Goal: Information Seeking & Learning: Learn about a topic

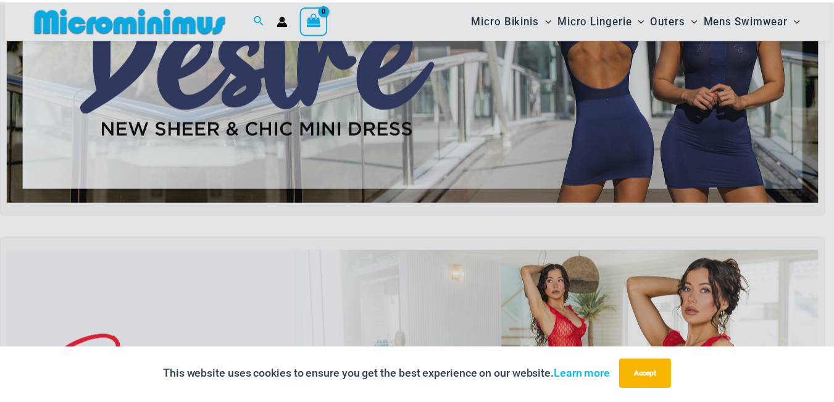
scroll to position [187, 0]
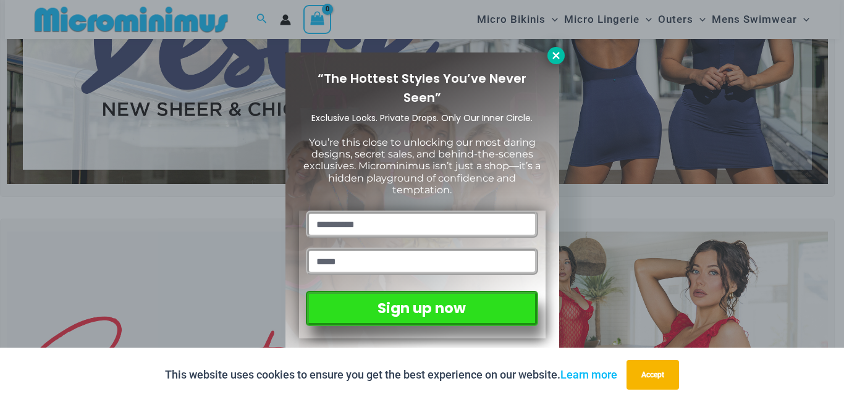
click at [556, 57] on icon at bounding box center [555, 55] width 7 height 7
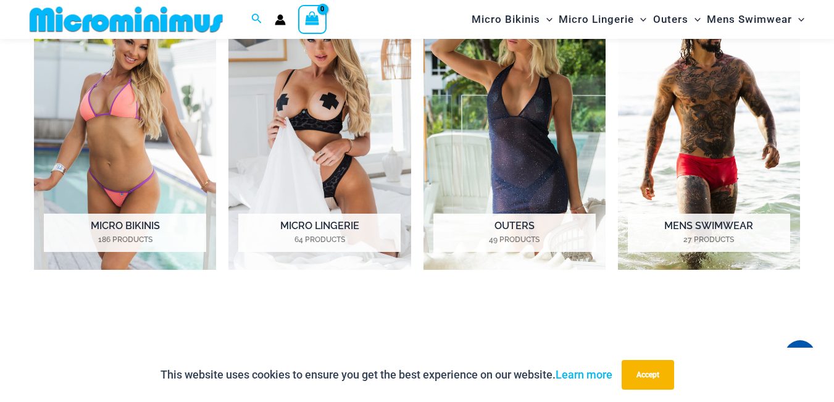
scroll to position [907, 0]
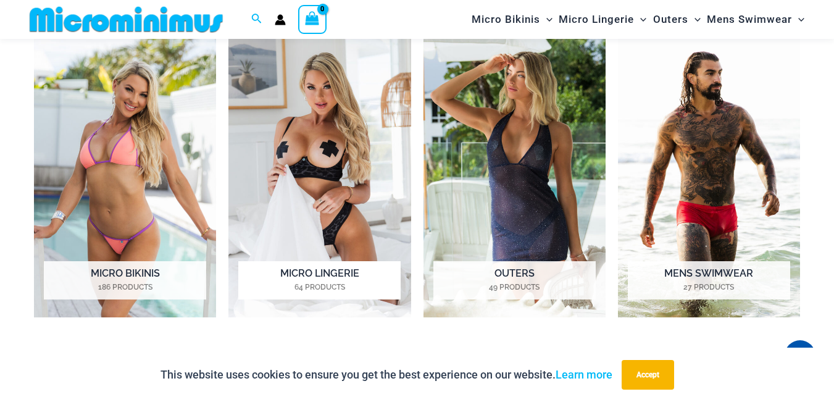
click at [320, 171] on img "Visit product category Micro Lingerie" at bounding box center [320, 176] width 182 height 282
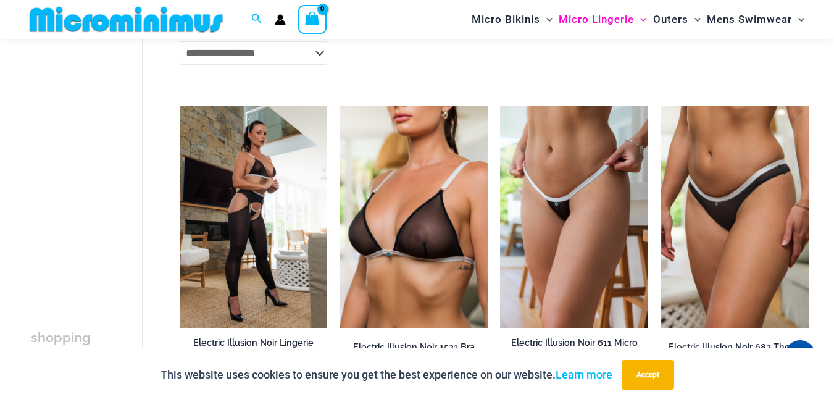
scroll to position [1921, 0]
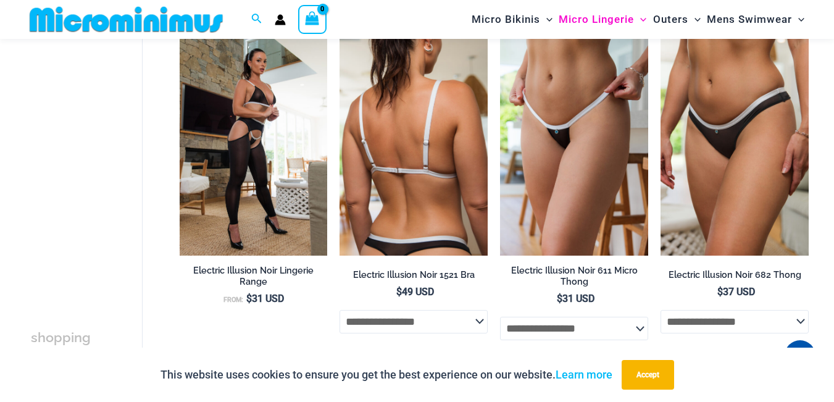
click at [424, 156] on img at bounding box center [414, 145] width 148 height 222
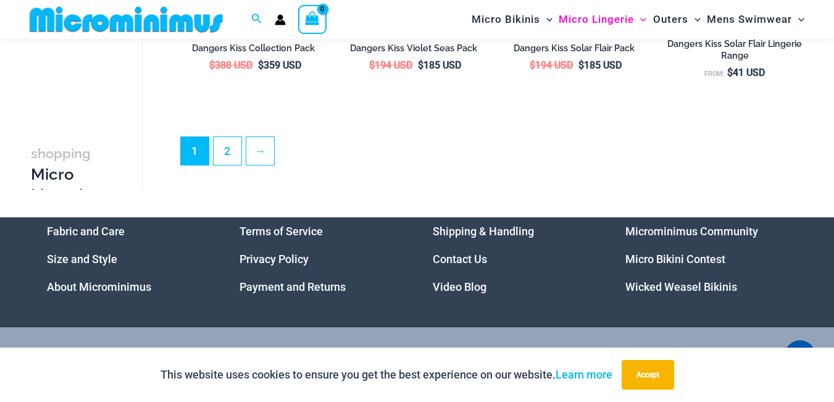
scroll to position [2854, 0]
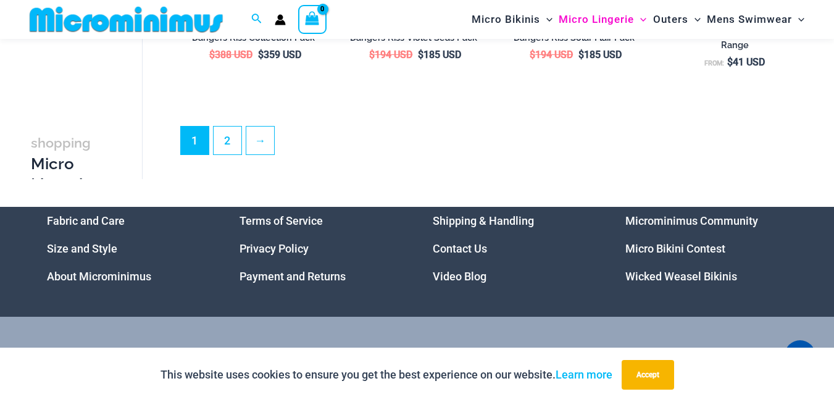
click at [113, 283] on link "About Microminimus" at bounding box center [99, 276] width 104 height 13
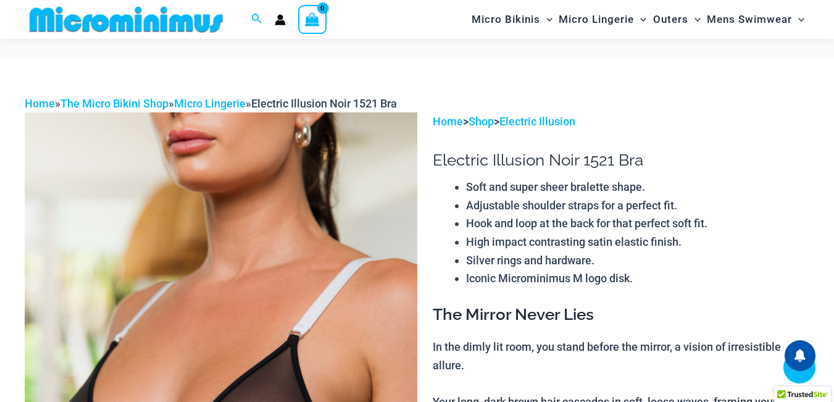
scroll to position [1337, 0]
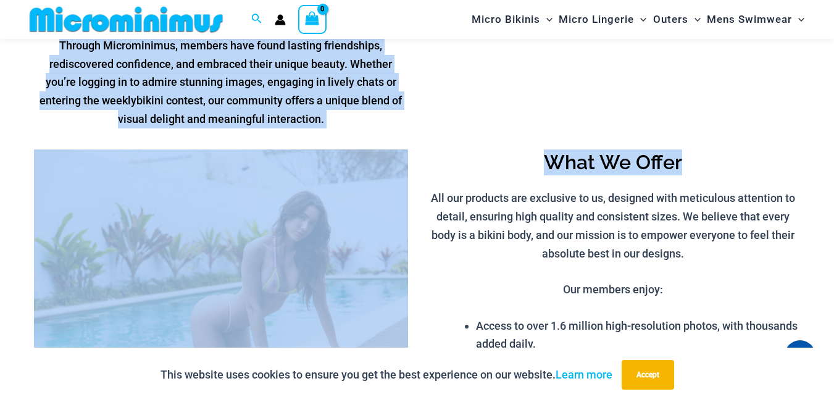
scroll to position [542, 0]
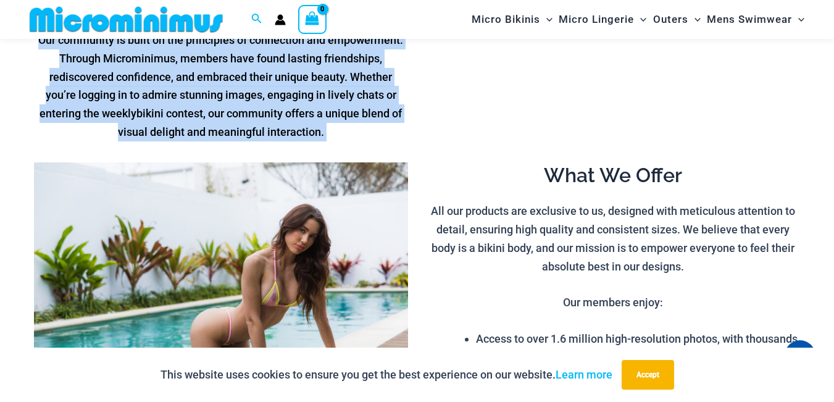
drag, startPoint x: 843, startPoint y: 27, endPoint x: 839, endPoint y: 161, distance: 134.1
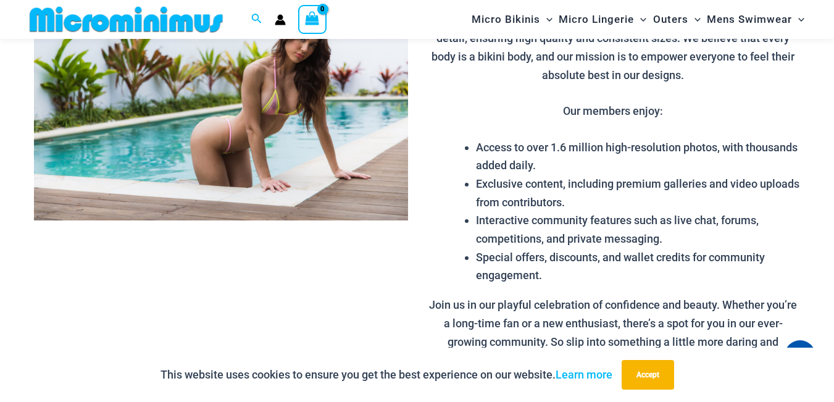
scroll to position [500, 0]
